Goal: Check status: Check status

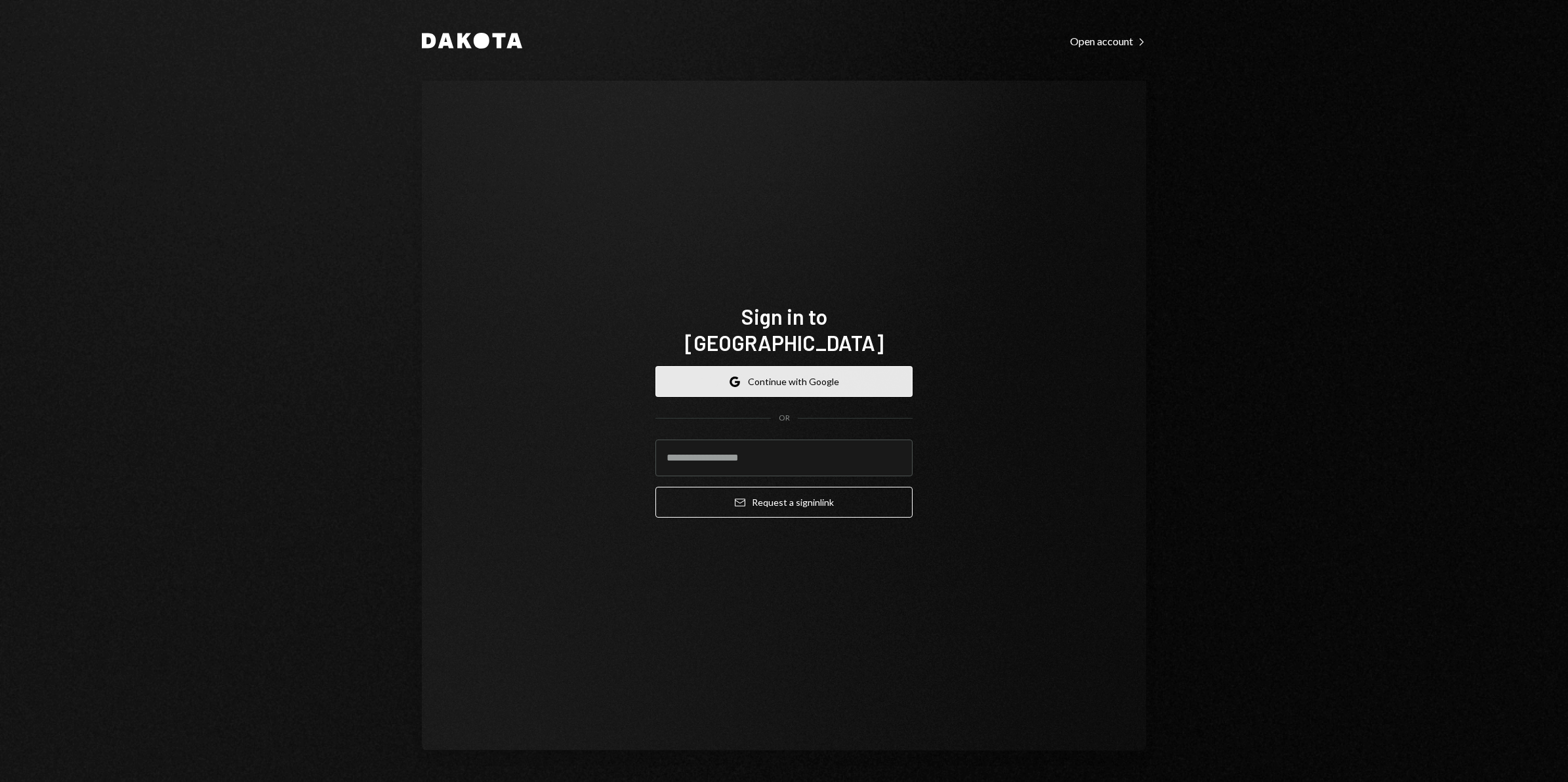
click at [783, 375] on button "Google Continue with Google" at bounding box center [784, 382] width 257 height 31
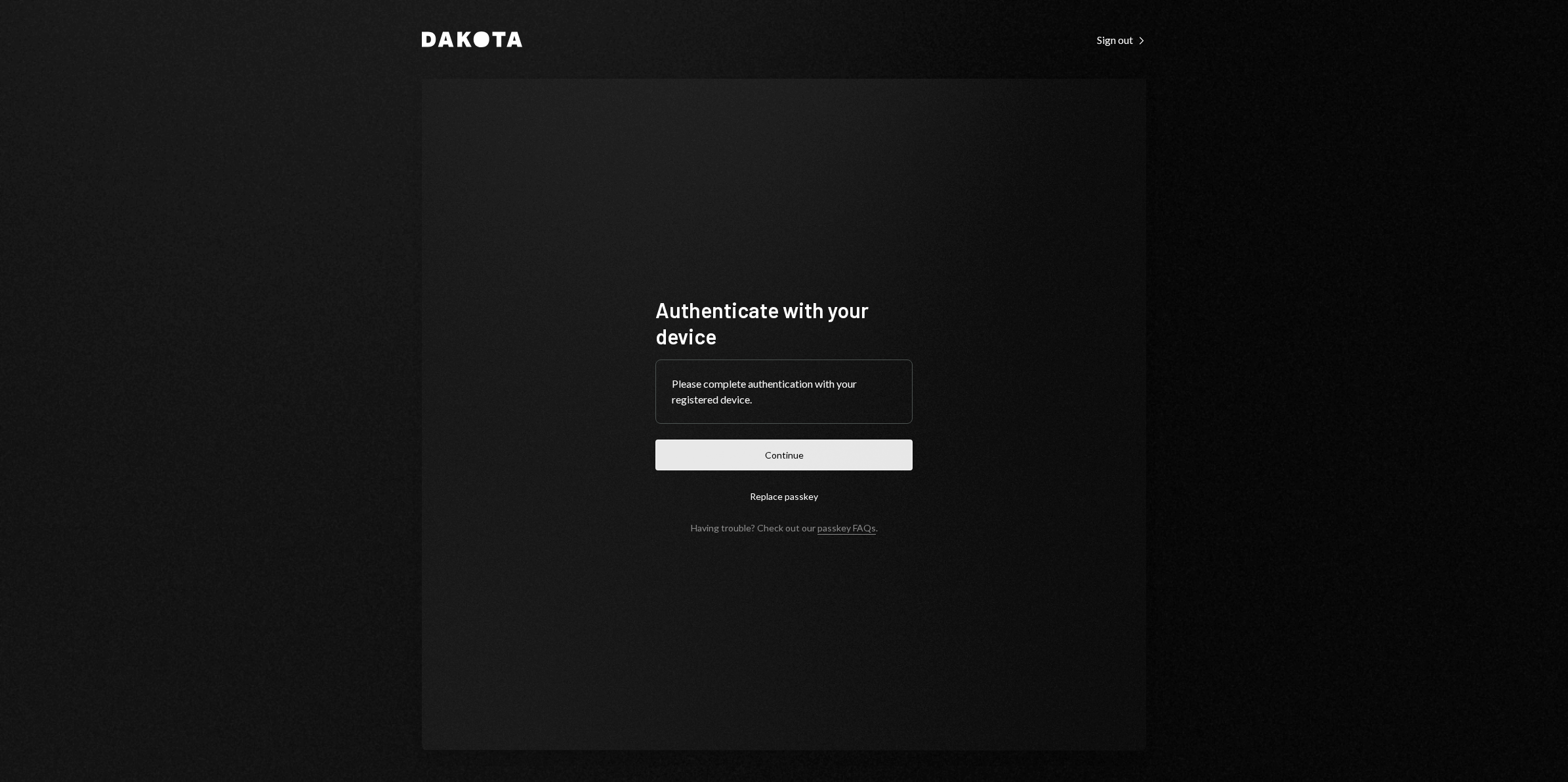
click at [781, 453] on button "Continue" at bounding box center [784, 455] width 257 height 31
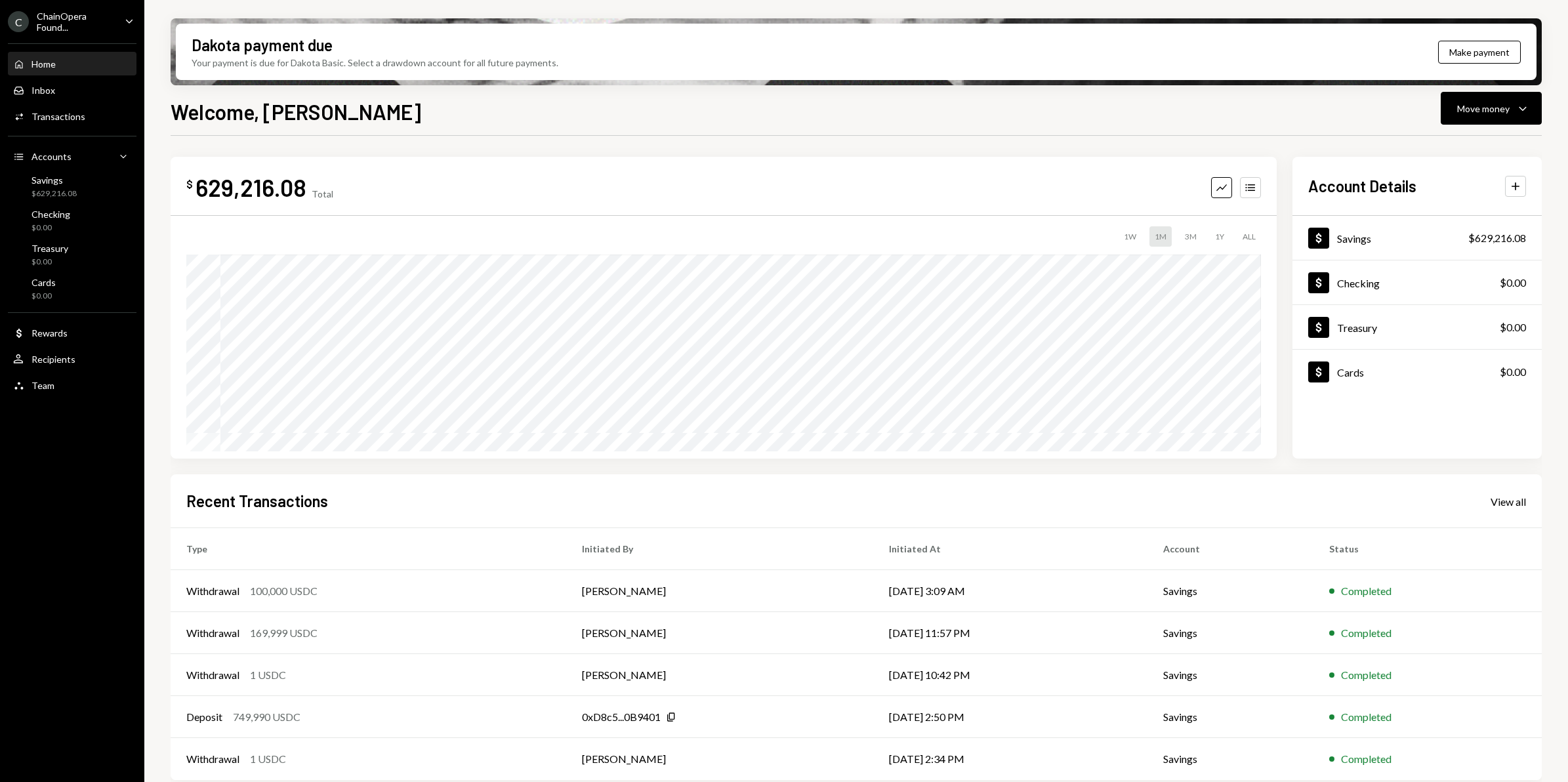
click at [77, 29] on div "ChainOpera Found..." at bounding box center [76, 22] width 77 height 22
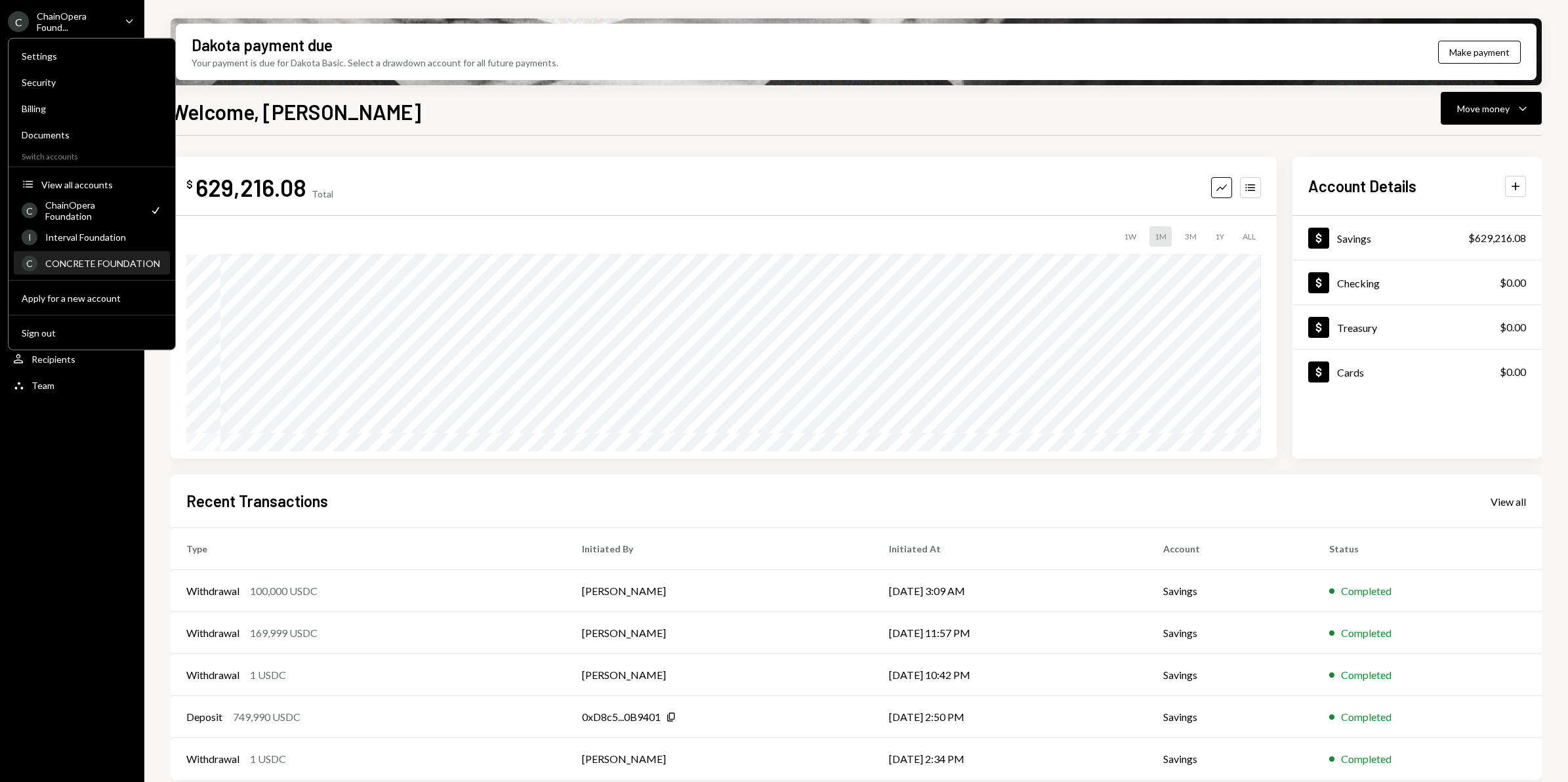
click at [112, 260] on div "CONCRETE FOUNDATION" at bounding box center [104, 263] width 117 height 11
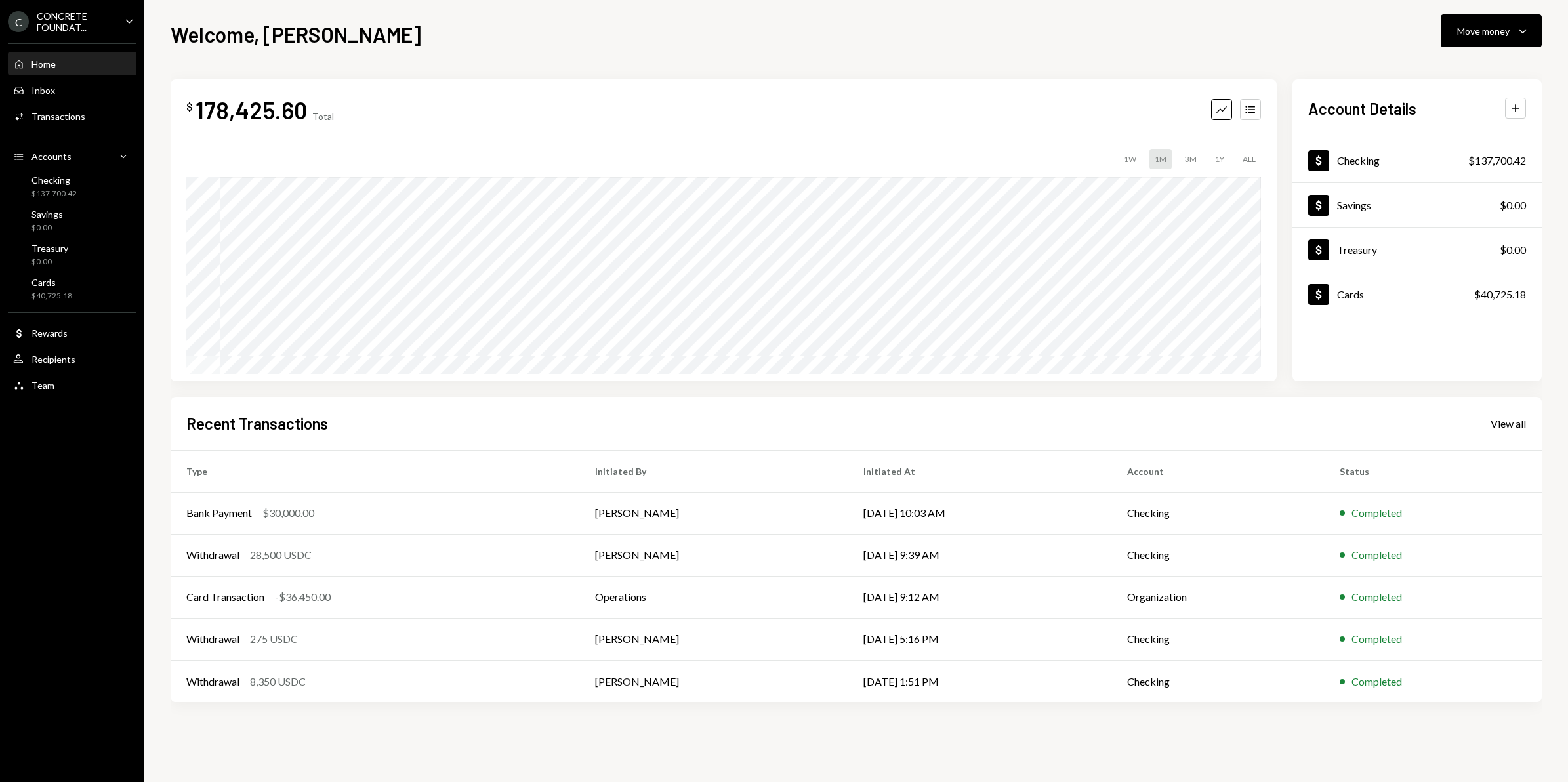
click at [98, 25] on div "CONCRETE FOUNDAT..." at bounding box center [76, 22] width 77 height 22
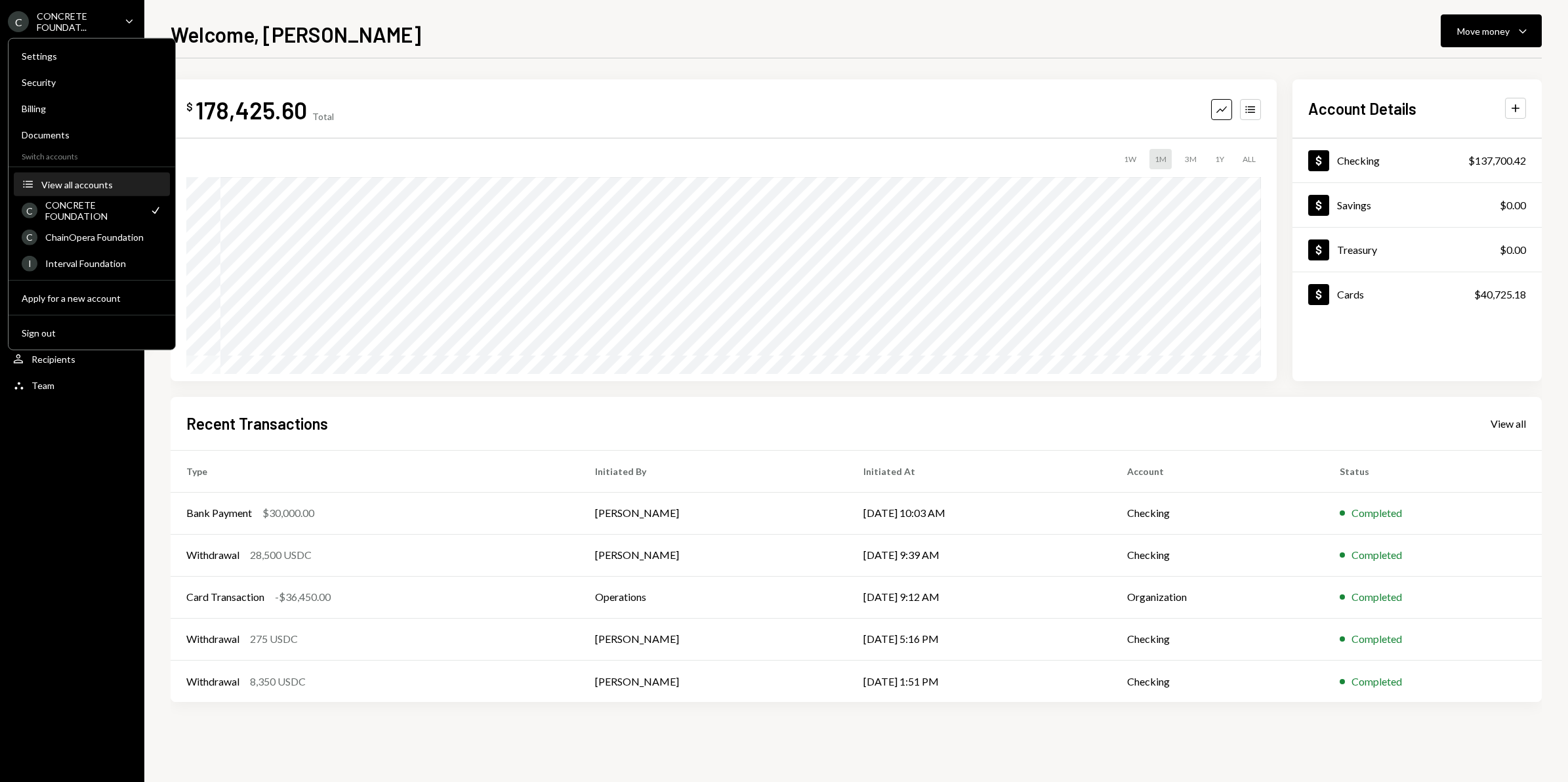
click at [87, 174] on button "Accounts View all accounts" at bounding box center [91, 184] width 156 height 23
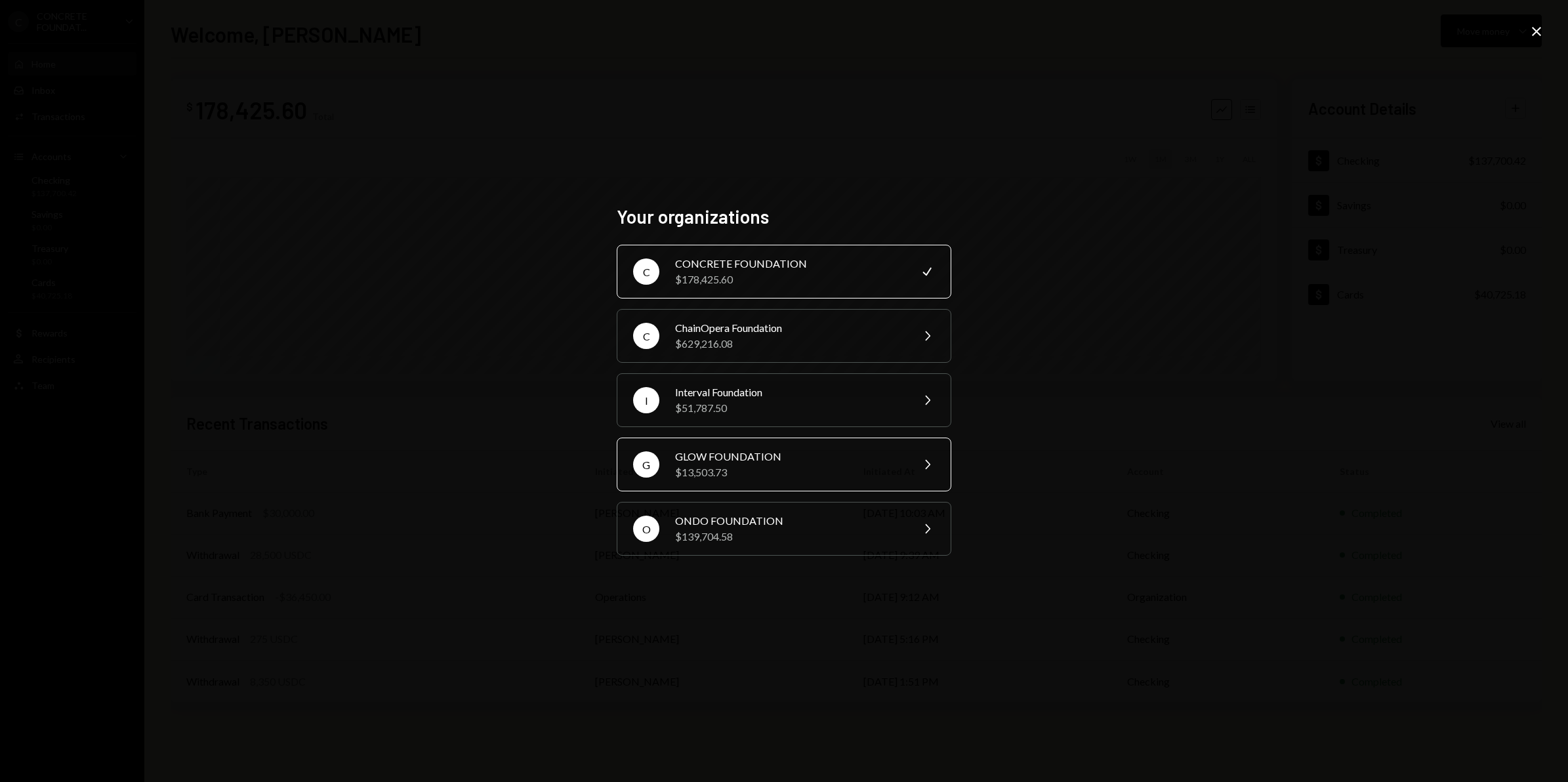
click at [786, 462] on div "GLOW FOUNDATION" at bounding box center [789, 456] width 228 height 16
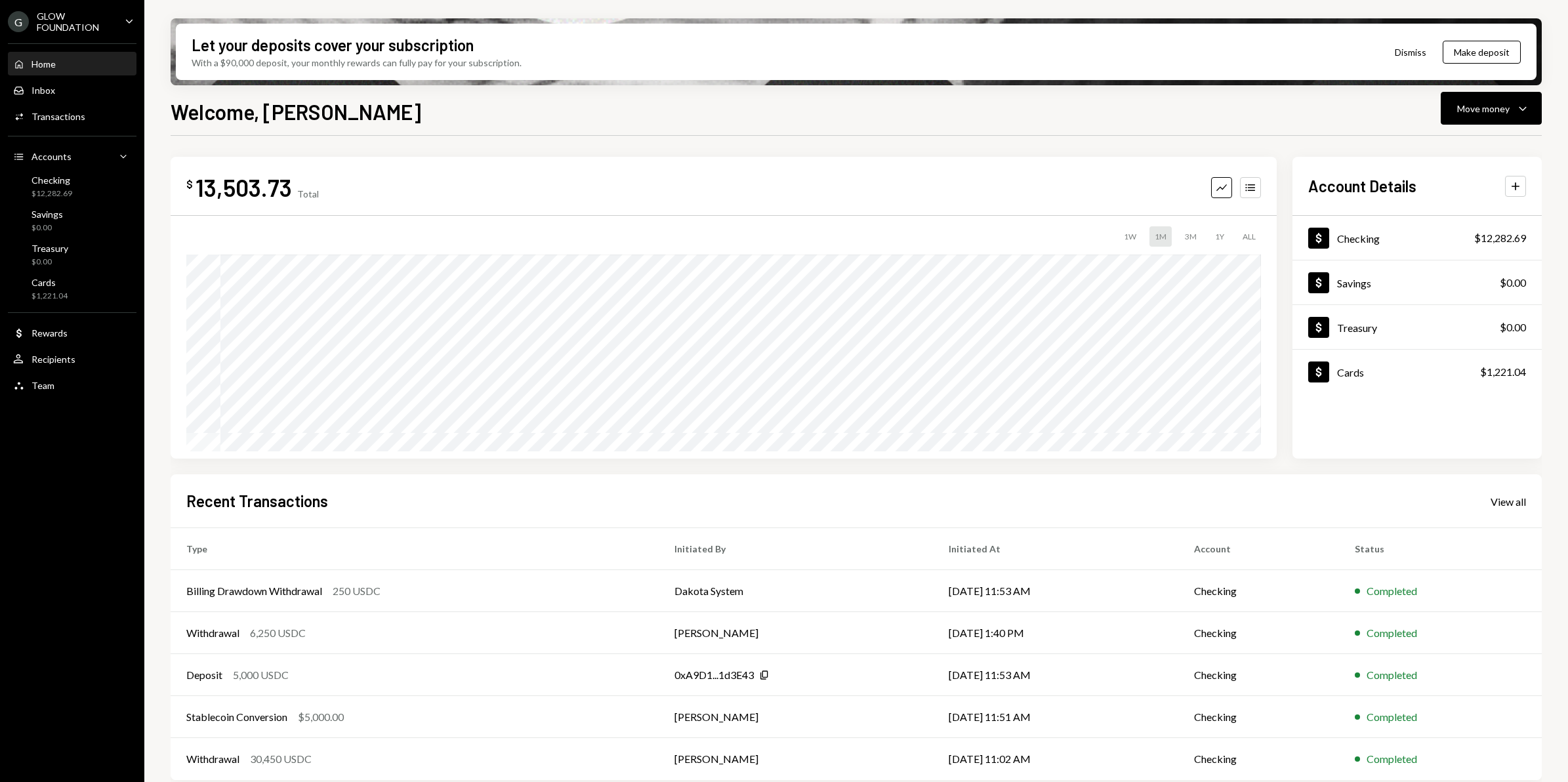
click at [103, 29] on div "GLOW FOUNDATION" at bounding box center [76, 22] width 77 height 22
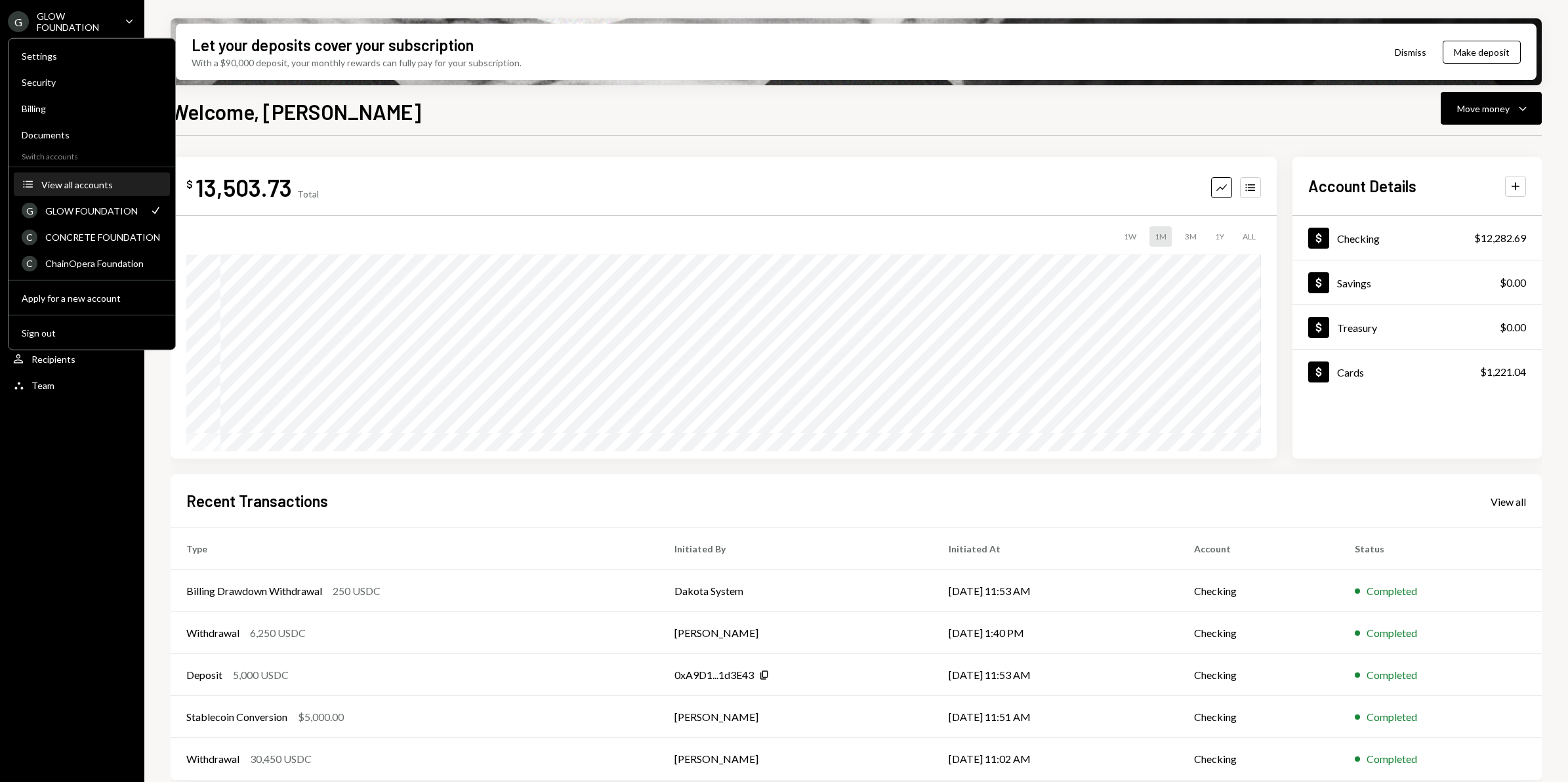
click at [92, 183] on div "View all accounts" at bounding box center [102, 183] width 121 height 11
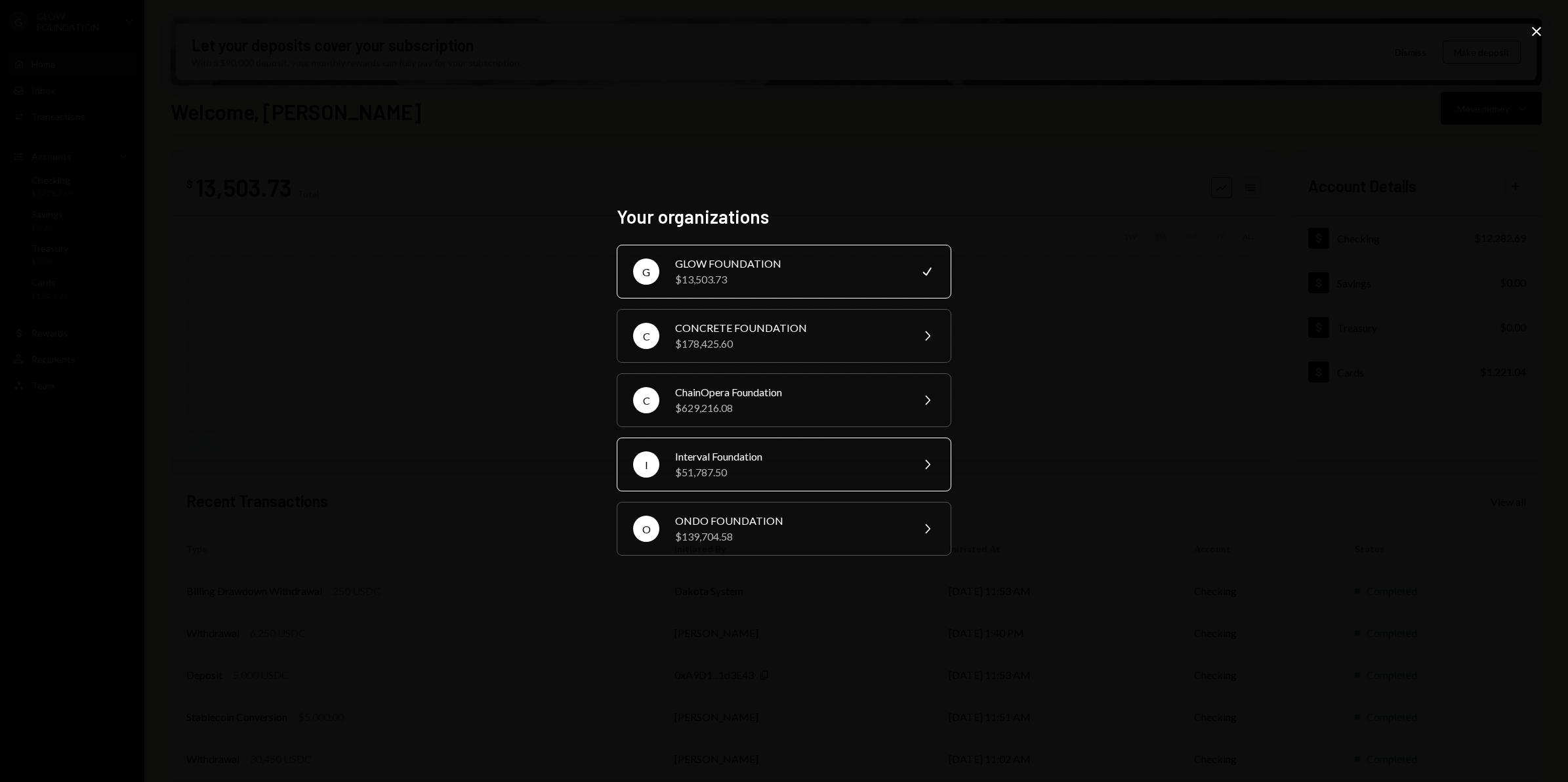
click at [759, 462] on div "Interval Foundation" at bounding box center [789, 456] width 228 height 16
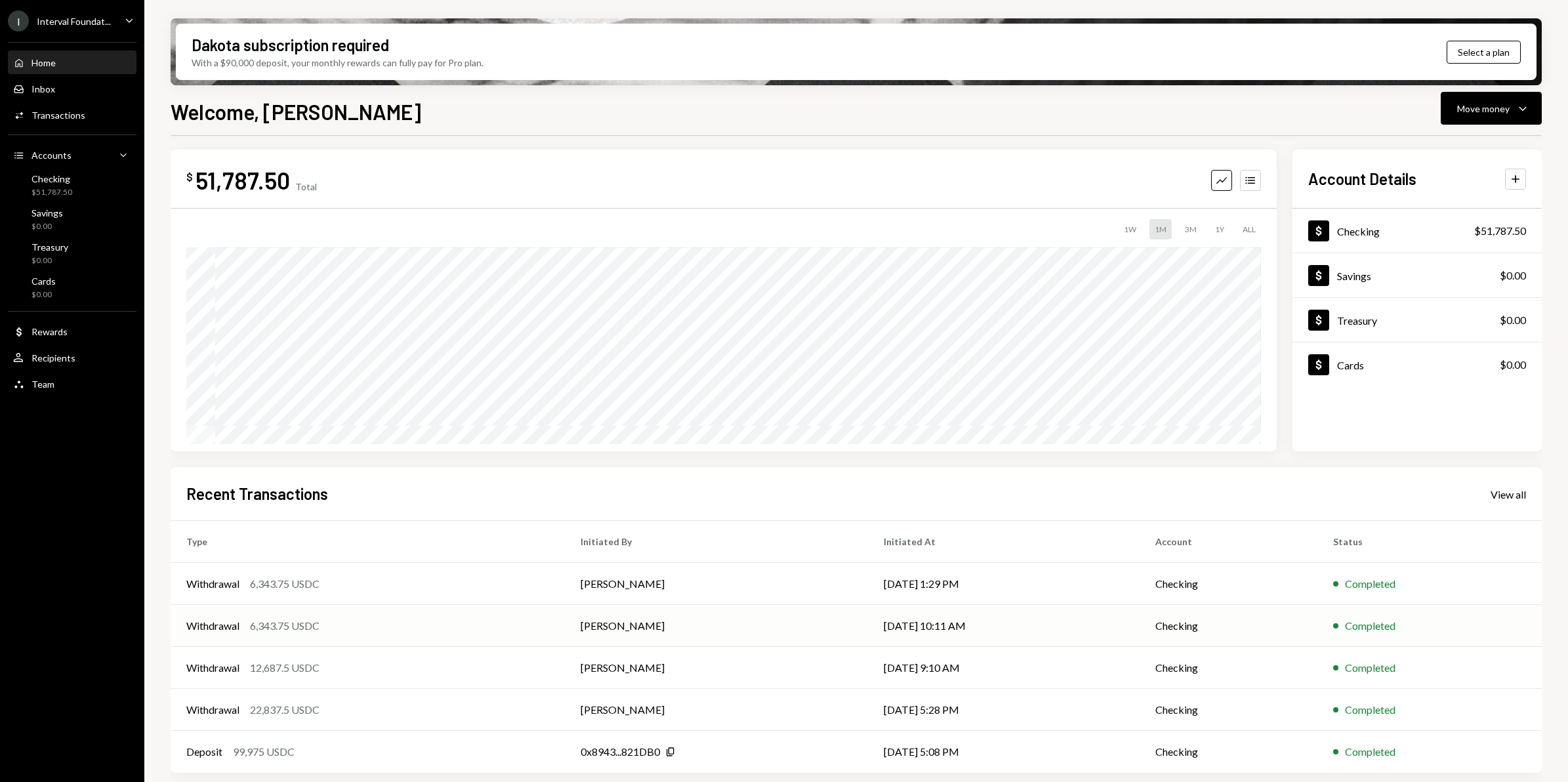
scroll to position [8, 0]
click at [386, 746] on div "Deposit 99,975 USDC" at bounding box center [367, 751] width 363 height 16
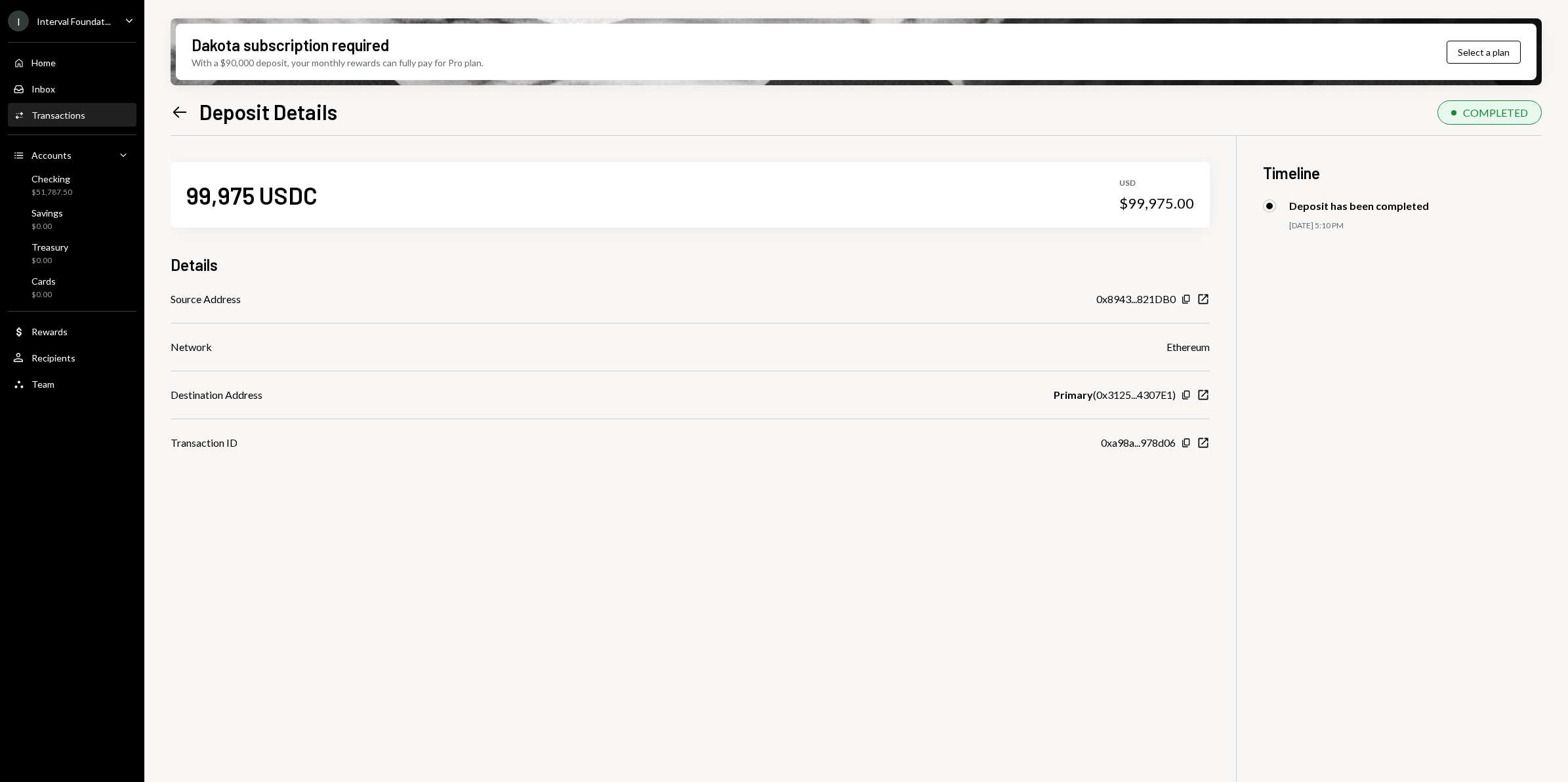
click at [183, 113] on icon "Left Arrow" at bounding box center [179, 112] width 18 height 18
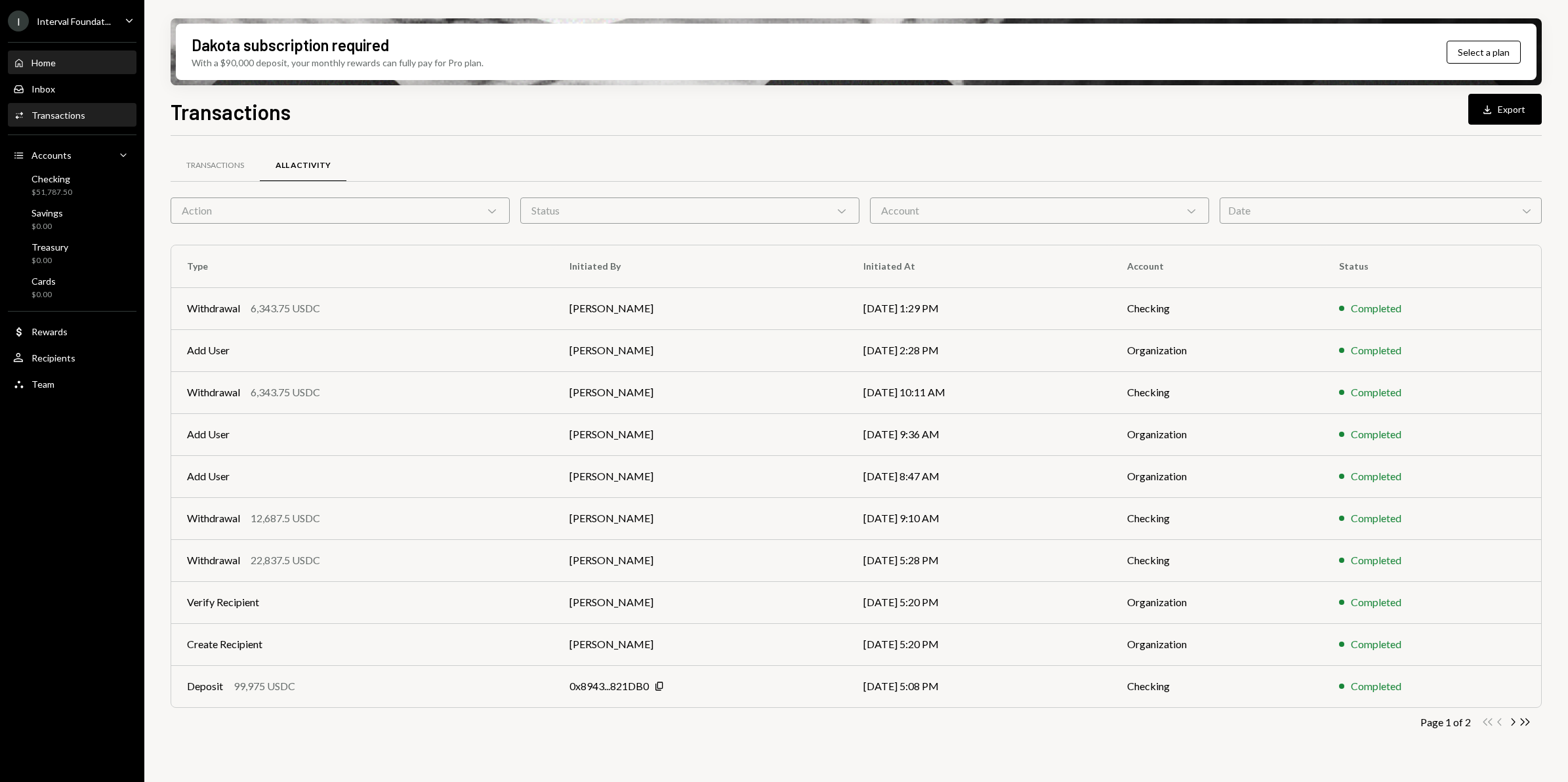
click at [50, 63] on div "Home" at bounding box center [44, 62] width 24 height 11
